Goal: Information Seeking & Learning: Learn about a topic

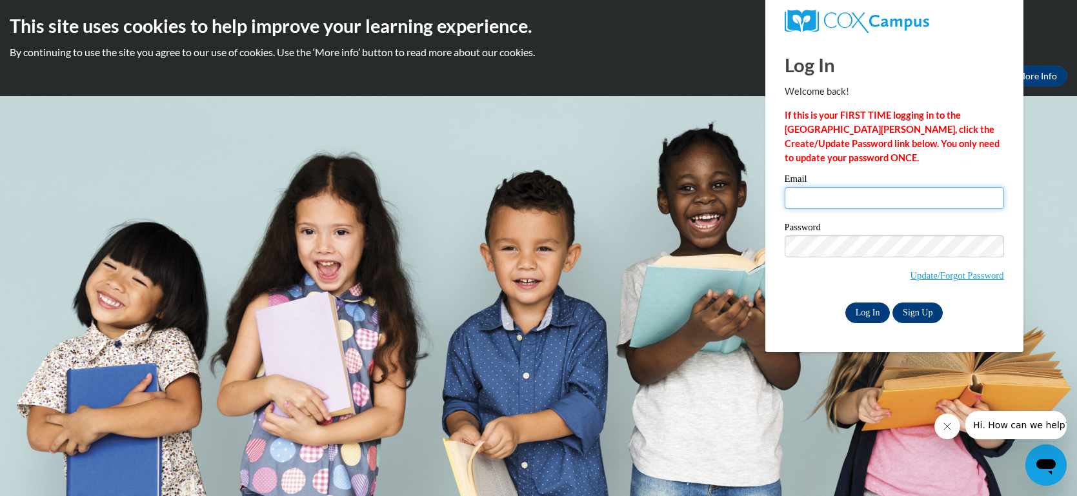
type input "[EMAIL_ADDRESS][DOMAIN_NAME]"
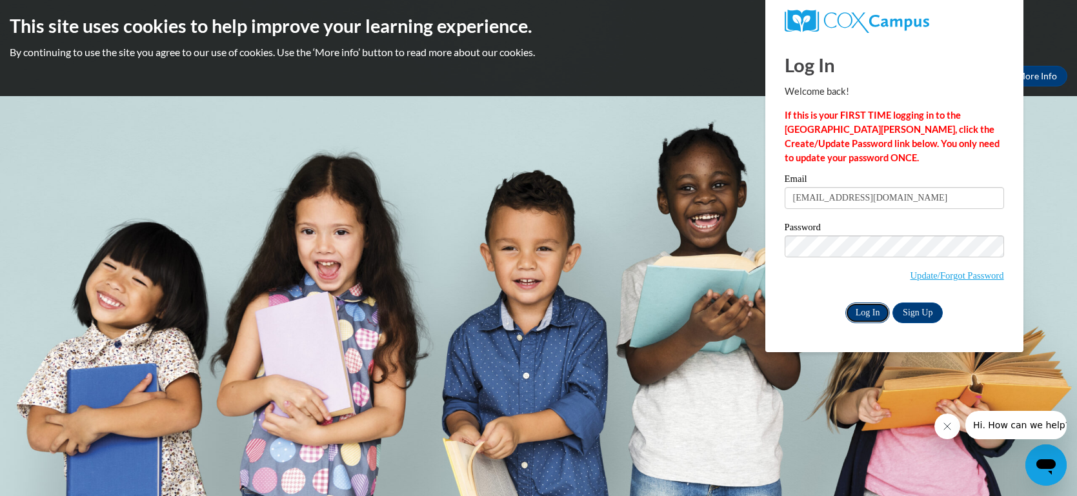
click at [875, 311] on input "Log In" at bounding box center [868, 313] width 45 height 21
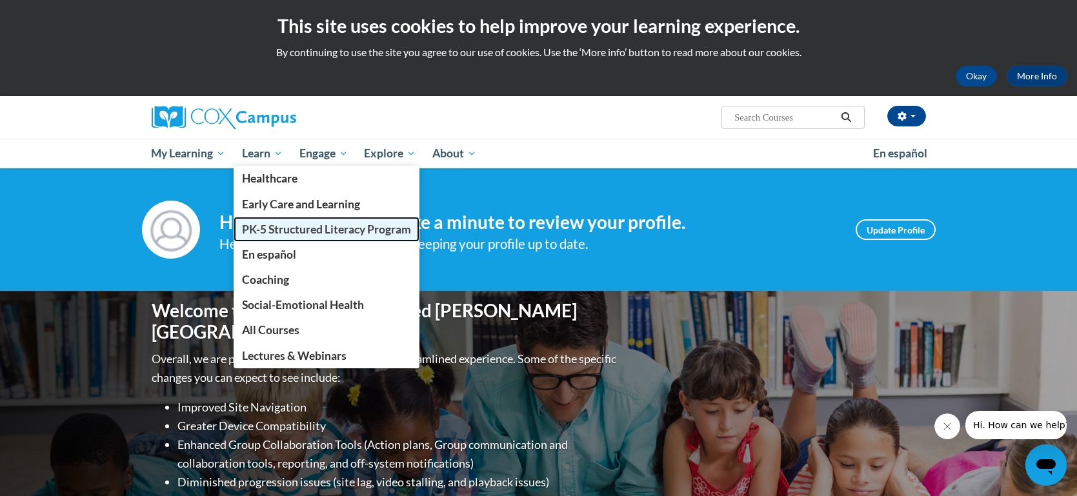
click at [274, 229] on span "PK-5 Structured Literacy Program" at bounding box center [326, 230] width 169 height 14
